Goal: Transaction & Acquisition: Purchase product/service

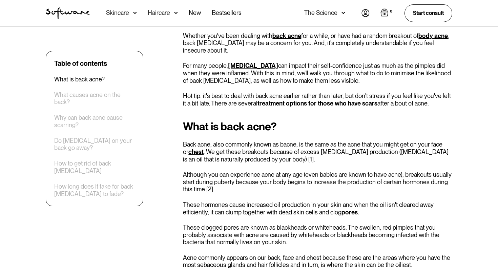
scroll to position [239, 0]
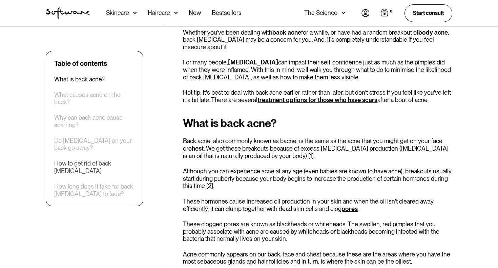
click at [81, 165] on div "How to get rid of back [MEDICAL_DATA]" at bounding box center [94, 167] width 81 height 15
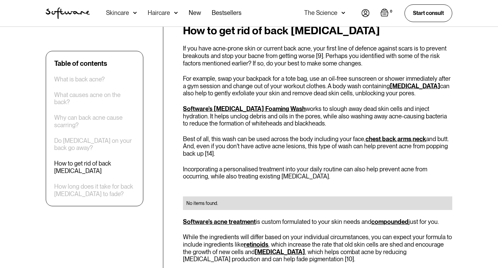
scroll to position [966, 0]
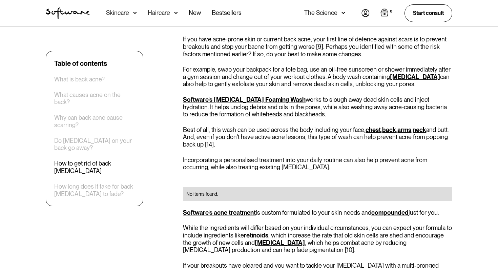
click at [245, 96] on link "Software's [MEDICAL_DATA] Foaming Wash" at bounding box center [244, 99] width 123 height 7
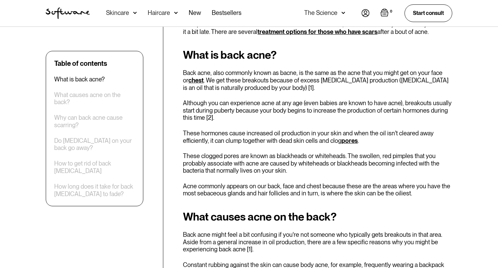
scroll to position [239, 0]
